Goal: Information Seeking & Learning: Check status

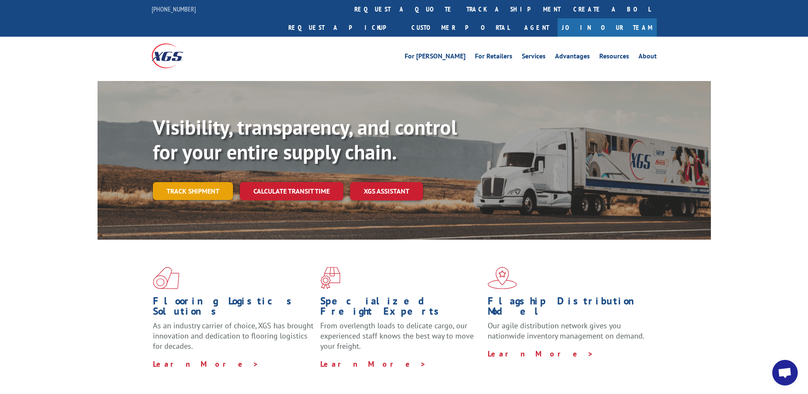
click at [207, 182] on link "Track shipment" at bounding box center [193, 191] width 80 height 18
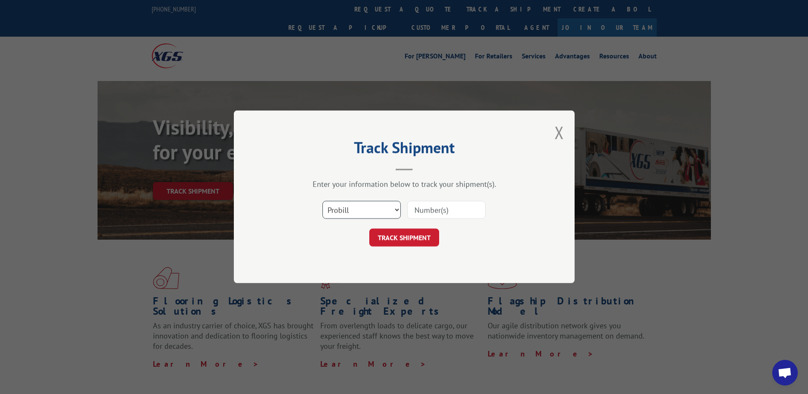
click at [377, 213] on select "Select category... Probill BOL PO" at bounding box center [361, 210] width 78 height 18
select select "bol"
click at [322, 201] on select "Select category... Probill BOL PO" at bounding box center [361, 210] width 78 height 18
click at [430, 205] on input at bounding box center [446, 210] width 78 height 18
type input "17636342"
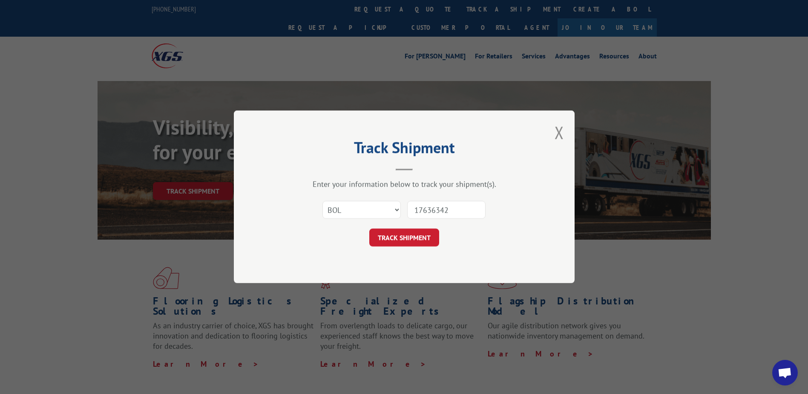
click button "TRACK SHIPMENT" at bounding box center [404, 238] width 70 height 18
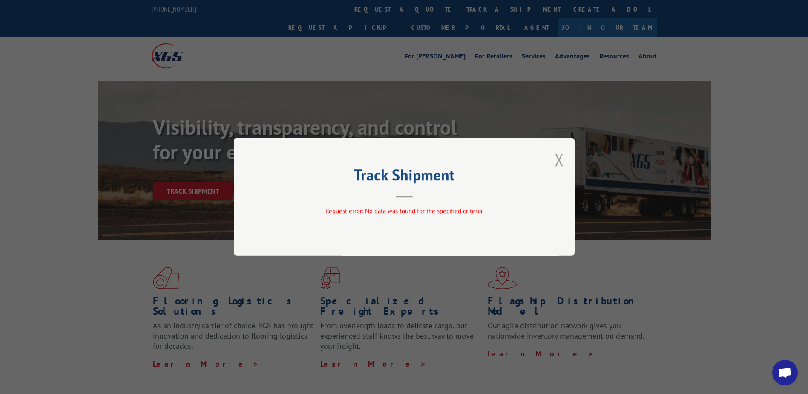
click at [560, 161] on button "Close modal" at bounding box center [558, 159] width 9 height 23
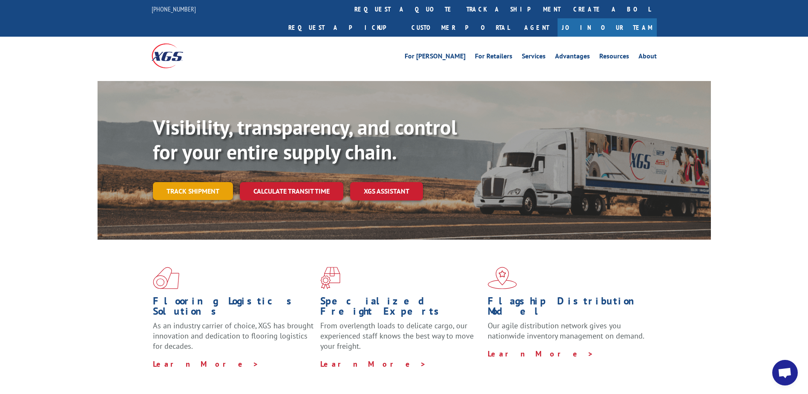
click at [196, 182] on link "Track shipment" at bounding box center [193, 191] width 80 height 18
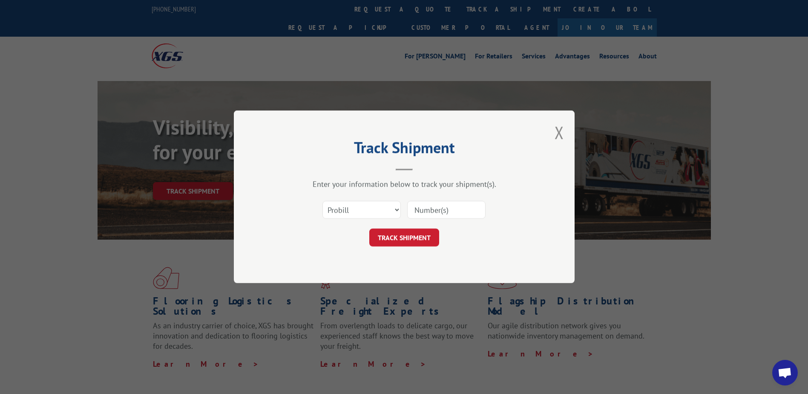
click at [437, 206] on input at bounding box center [446, 210] width 78 height 18
type input "17636342"
click button "TRACK SHIPMENT" at bounding box center [404, 238] width 70 height 18
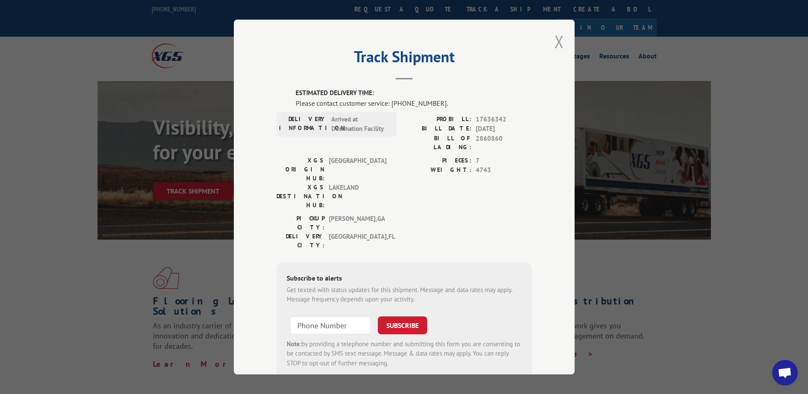
click at [559, 37] on button "Close modal" at bounding box center [558, 41] width 9 height 23
